Goal: Task Accomplishment & Management: Use online tool/utility

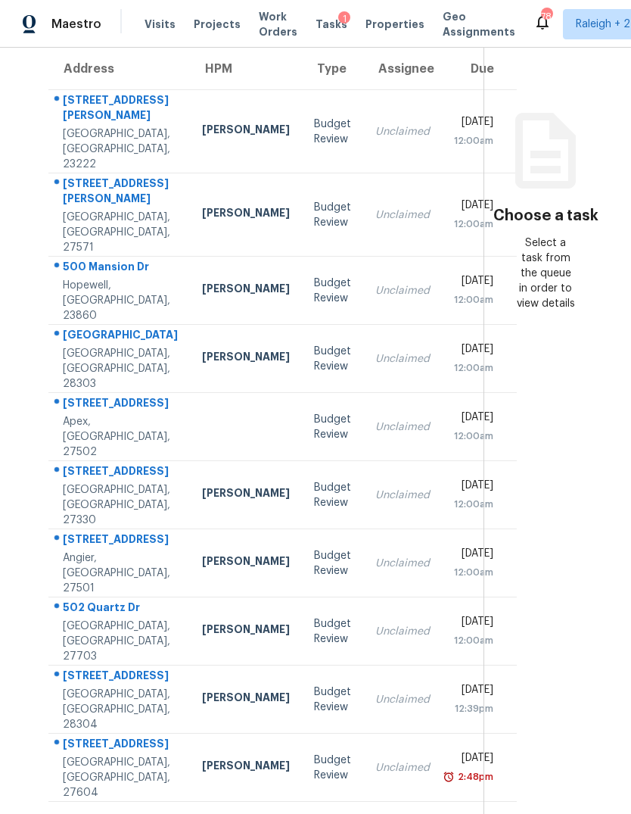
scroll to position [185, 0]
click at [190, 769] on td "[PERSON_NAME]" at bounding box center [246, 768] width 112 height 68
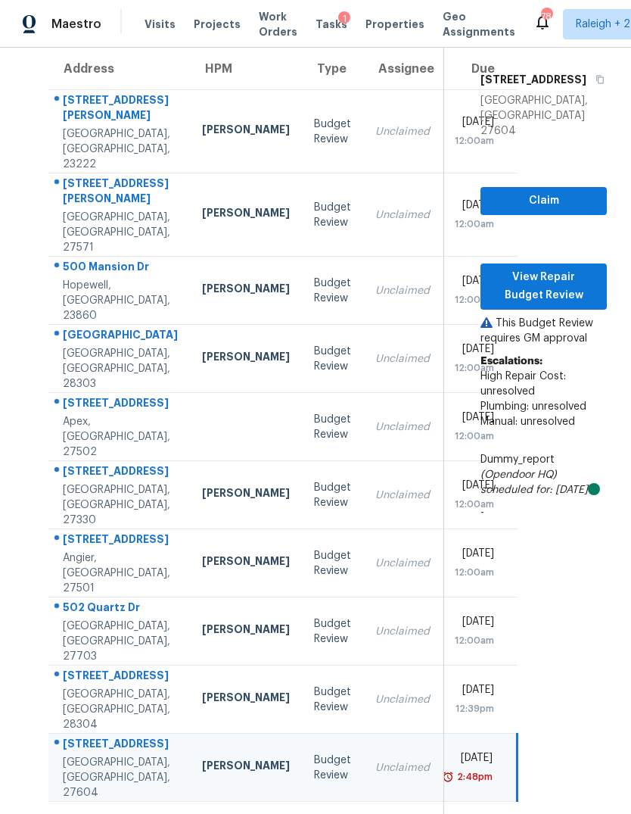
scroll to position [187, 0]
click at [190, 682] on td "[PERSON_NAME]" at bounding box center [246, 699] width 112 height 68
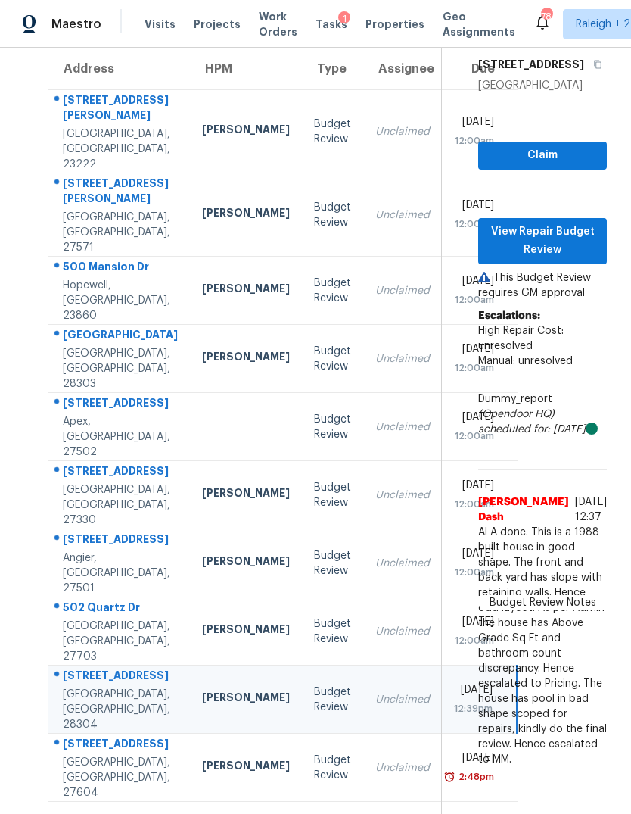
click at [114, 755] on div "1617 Beacon Valley Dr" at bounding box center [120, 745] width 115 height 19
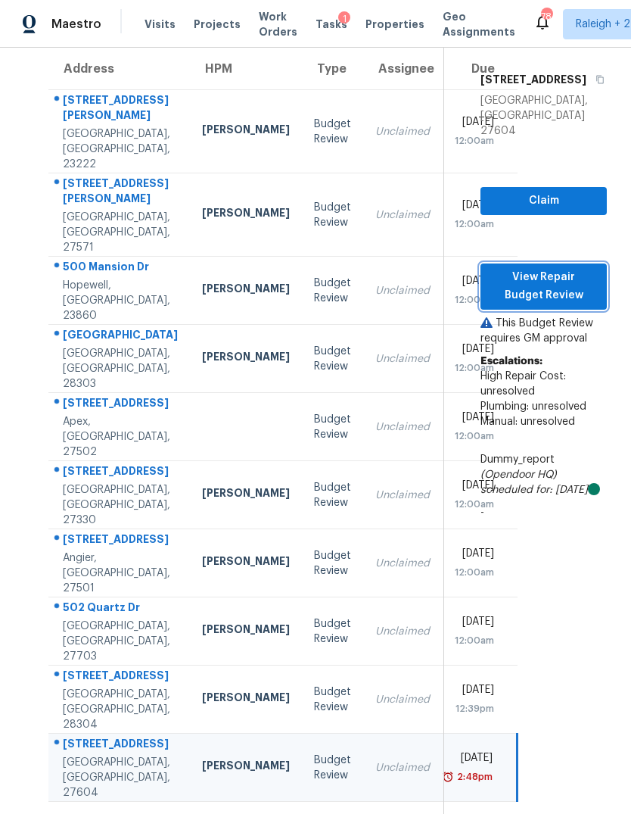
click at [584, 268] on span "View Repair Budget Review" at bounding box center [544, 286] width 102 height 37
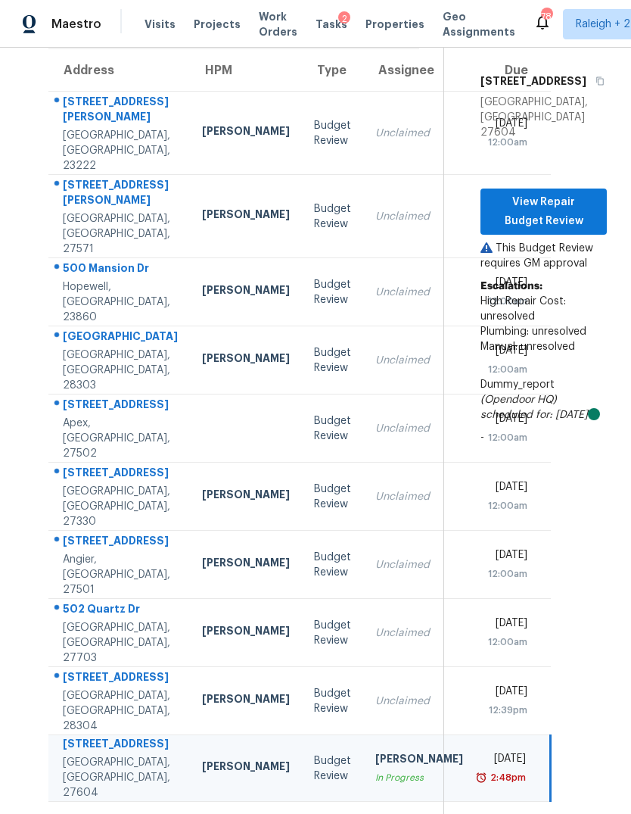
scroll to position [93, 0]
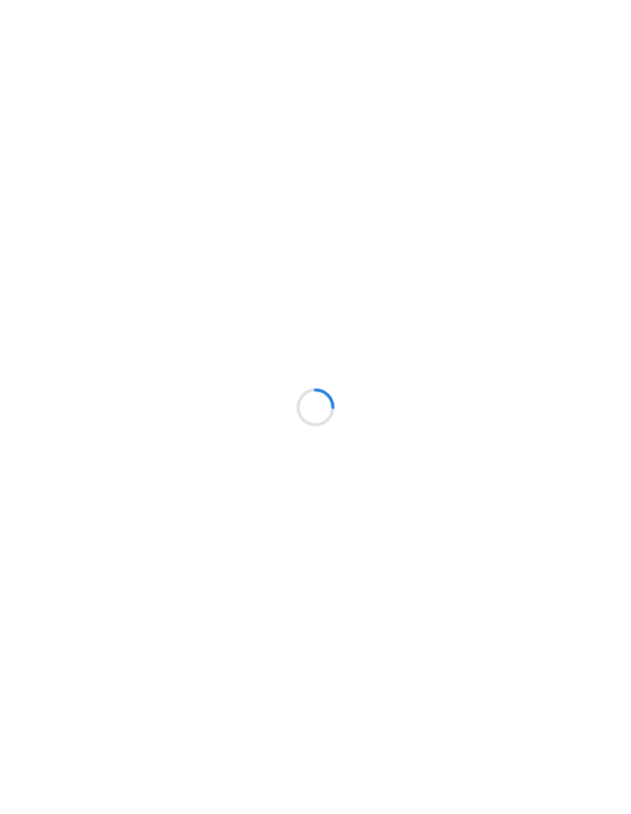
scroll to position [57, 0]
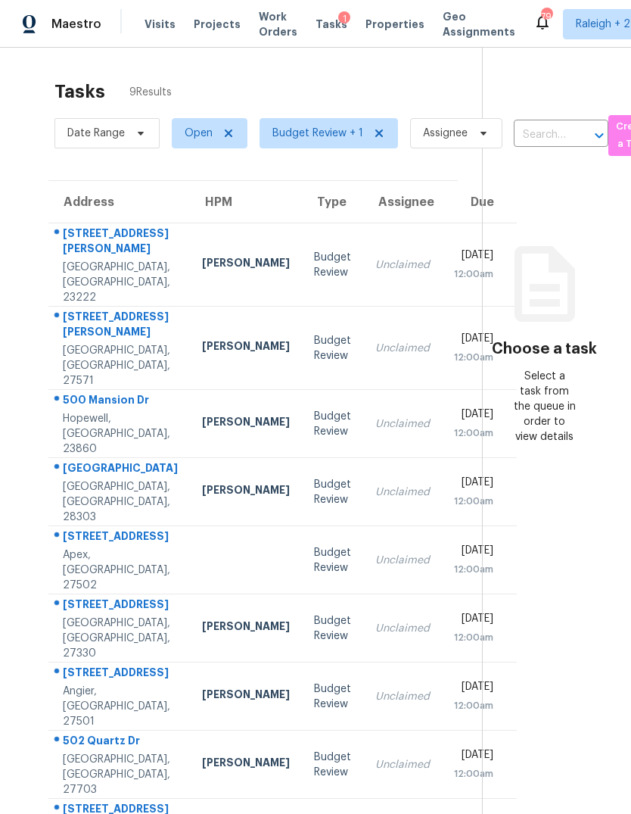
click at [366, 223] on td "Unclaimed" at bounding box center [402, 264] width 79 height 83
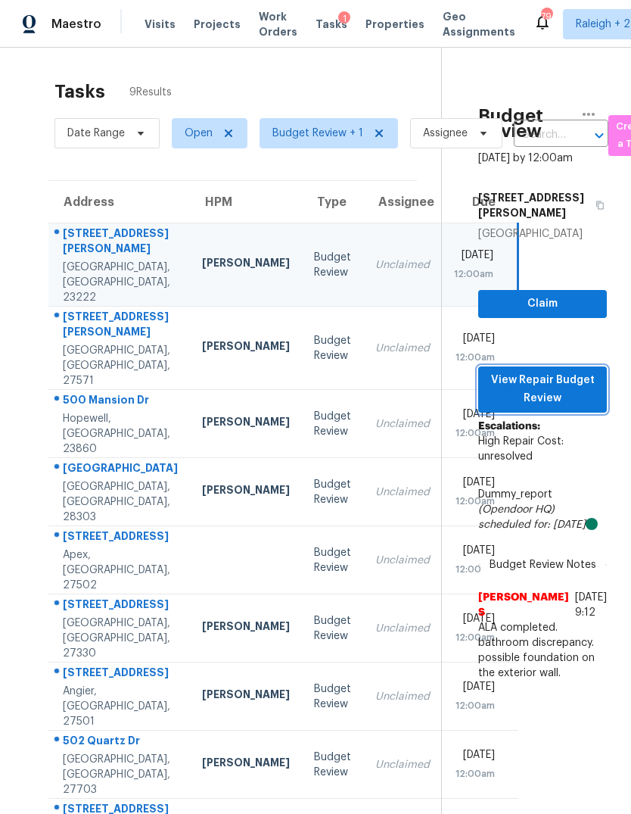
click at [578, 371] on span "View Repair Budget Review" at bounding box center [543, 389] width 104 height 37
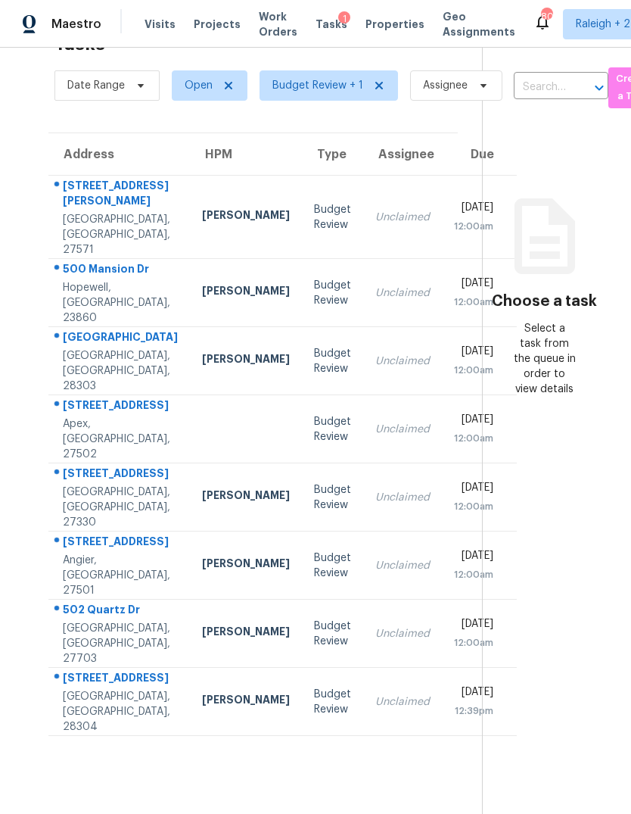
scroll to position [48, 0]
click at [190, 176] on td "Joseph White" at bounding box center [246, 217] width 112 height 83
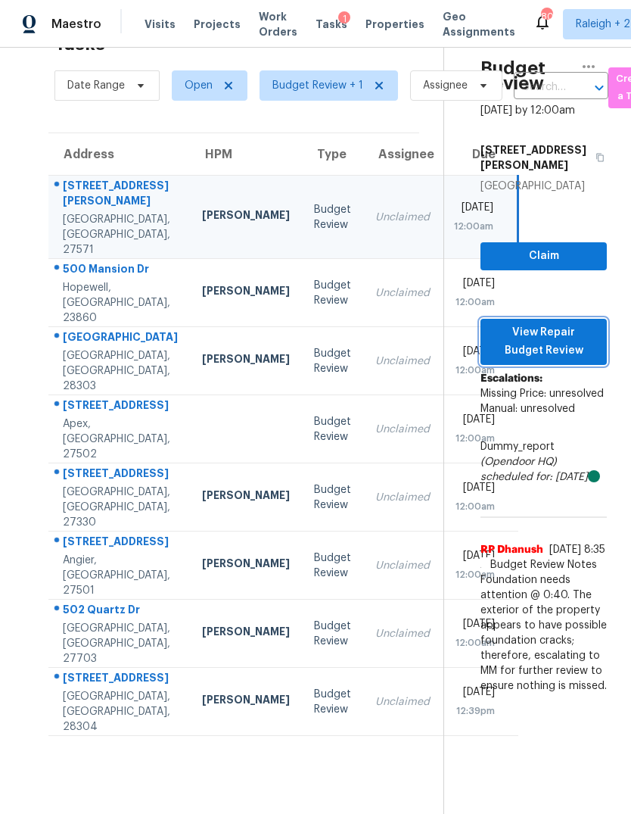
click at [575, 323] on span "View Repair Budget Review" at bounding box center [544, 341] width 102 height 37
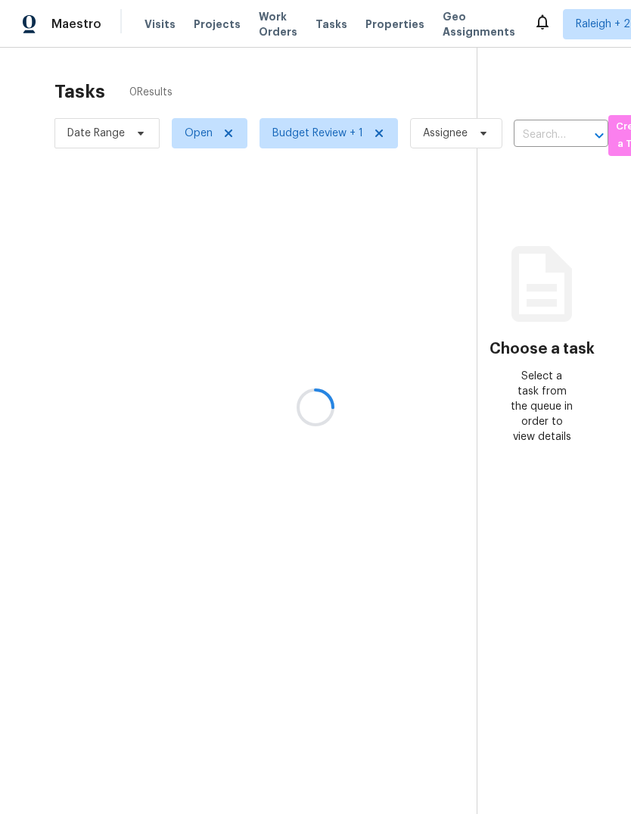
scroll to position [57, 0]
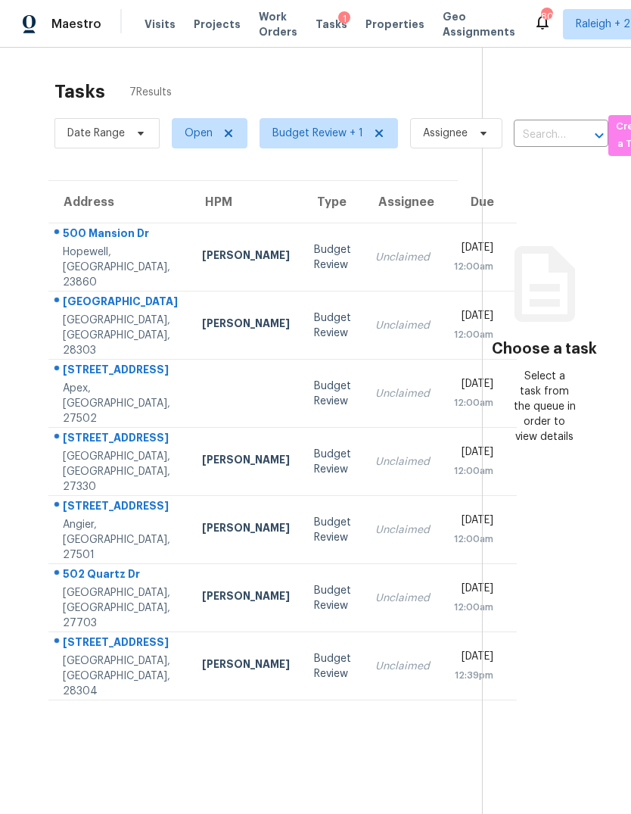
click at [368, 223] on td "Unclaimed" at bounding box center [402, 257] width 79 height 68
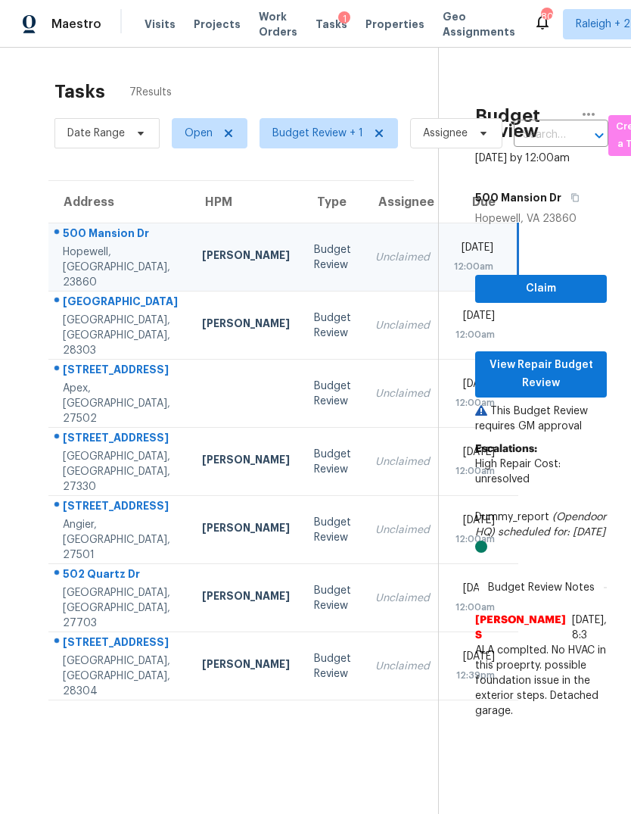
click at [139, 303] on td "[STREET_ADDRESS]" at bounding box center [119, 325] width 142 height 68
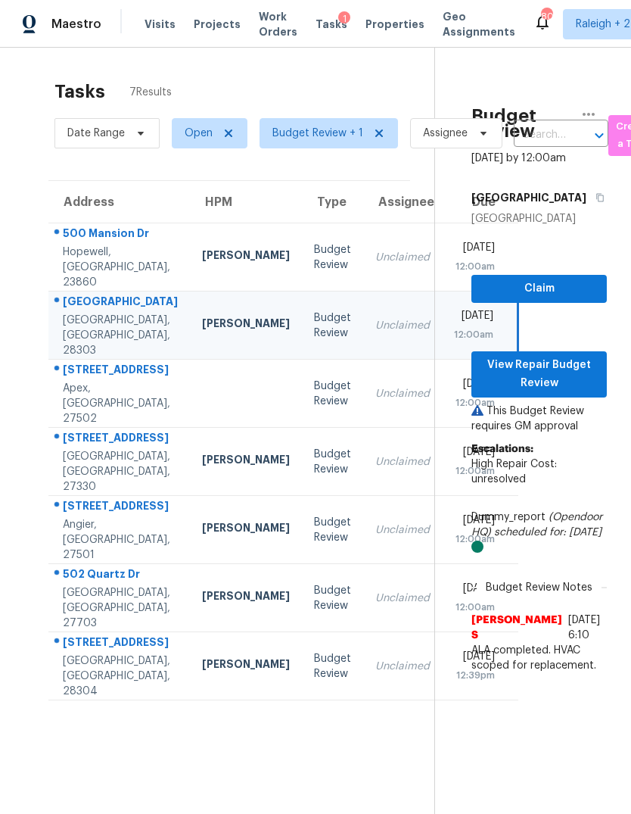
click at [190, 537] on td "[PERSON_NAME]" at bounding box center [246, 530] width 112 height 68
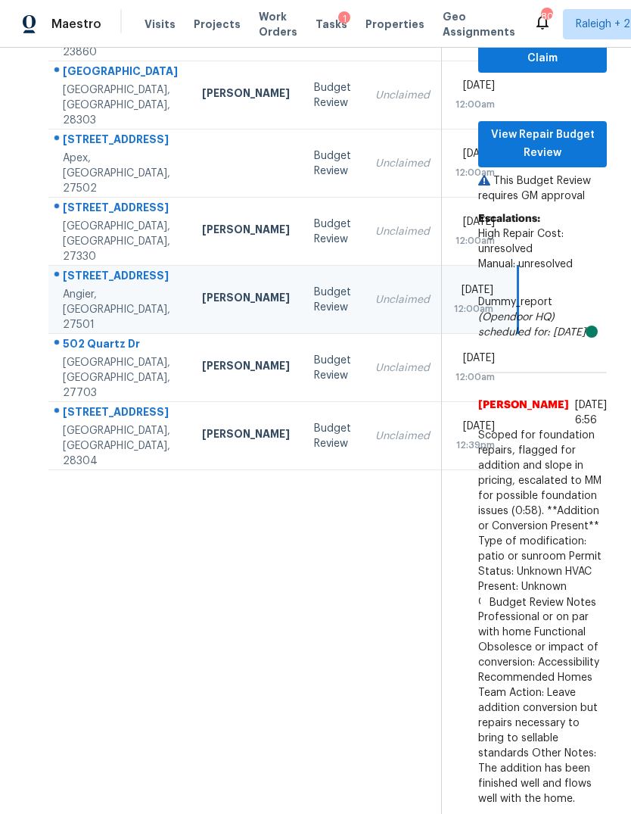
scroll to position [281, 0]
click at [117, 355] on div "[GEOGRAPHIC_DATA], [GEOGRAPHIC_DATA], 27703" at bounding box center [120, 377] width 115 height 45
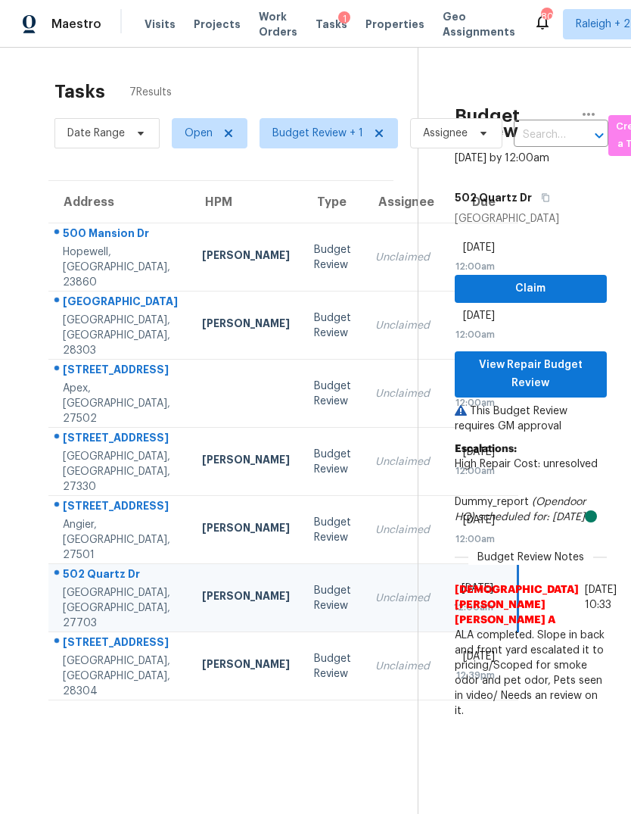
scroll to position [0, 0]
